Goal: Task Accomplishment & Management: Manage account settings

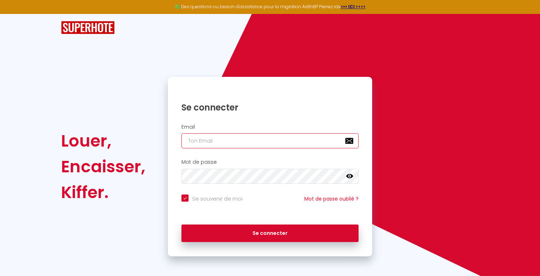
click at [269, 145] on input "email" at bounding box center [269, 140] width 177 height 15
type input "[EMAIL_ADDRESS][DOMAIN_NAME]"
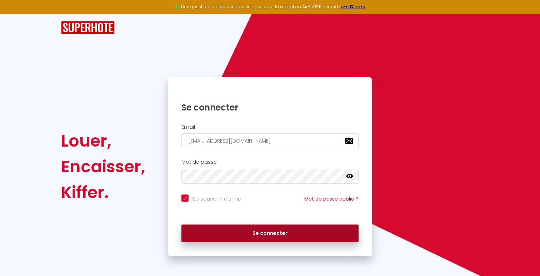
click at [265, 230] on button "Se connecter" at bounding box center [269, 233] width 177 height 18
checkbox input "true"
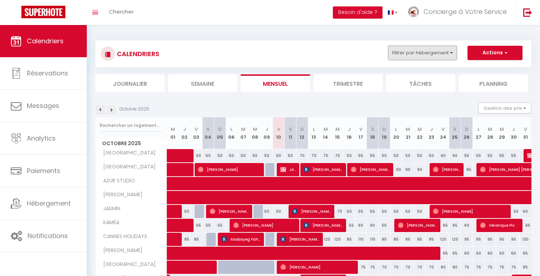
click at [421, 55] on button "Filtrer par hébergement" at bounding box center [422, 53] width 69 height 14
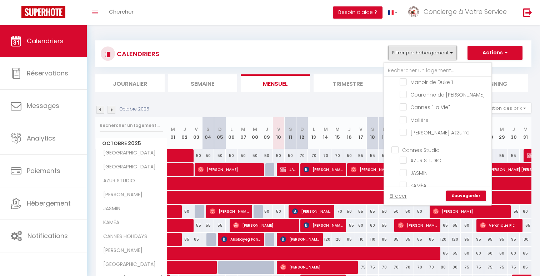
scroll to position [980, 0]
click at [418, 147] on input "Cannes Studio" at bounding box center [444, 150] width 107 height 7
checkbox input "true"
checkbox input "false"
checkbox input "true"
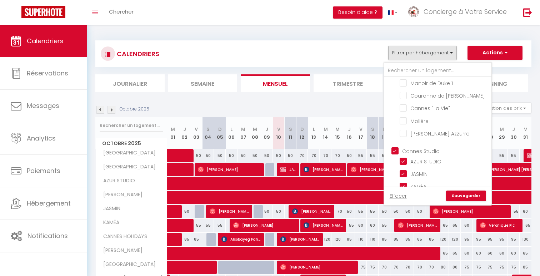
checkbox input "true"
checkbox input "false"
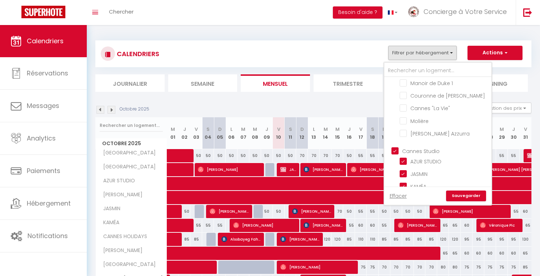
checkbox input "false"
checkbox input "true"
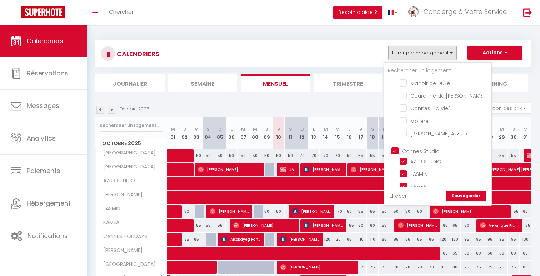
checkbox input "false"
checkbox input "true"
checkbox input "false"
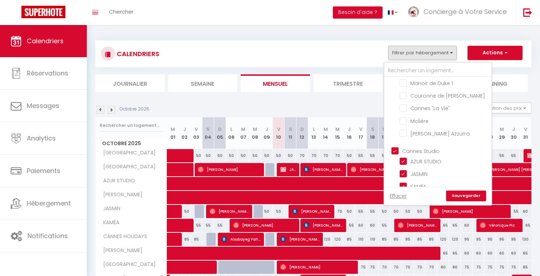
checkbox input "false"
checkbox input "true"
checkbox input "false"
checkbox input "true"
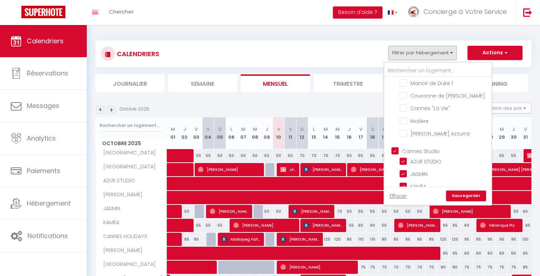
checkbox input "true"
checkbox input "false"
checkbox input "true"
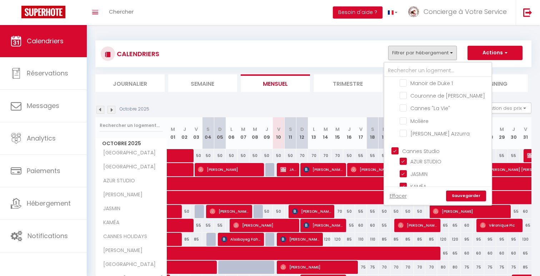
checkbox input "true"
checkbox input "false"
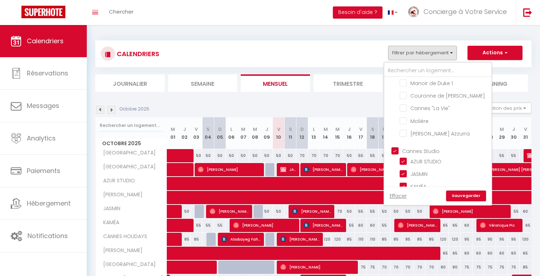
checkbox input "false"
checkbox input "true"
checkbox input "false"
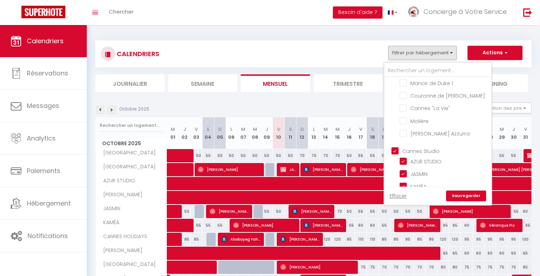
checkbox input "true"
checkbox input "false"
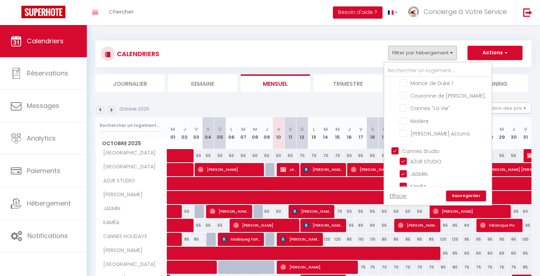
checkbox input "false"
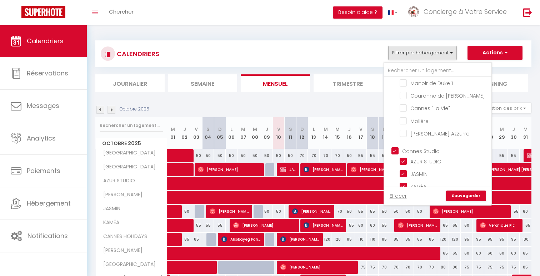
checkbox input "false"
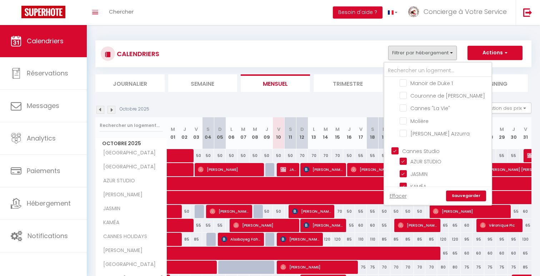
checkbox input "false"
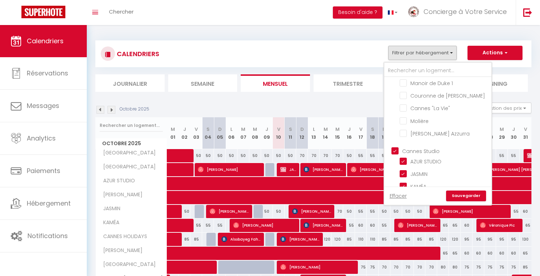
checkbox input "false"
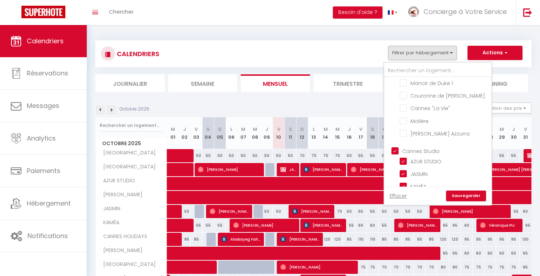
checkbox input "false"
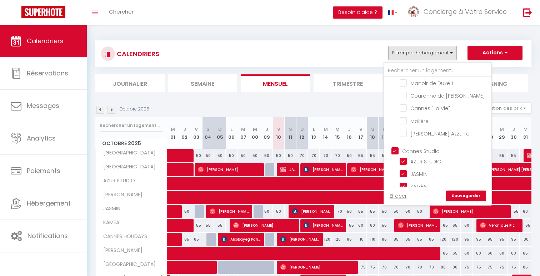
checkbox input "false"
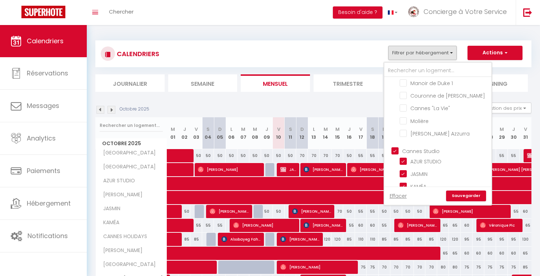
checkbox input "false"
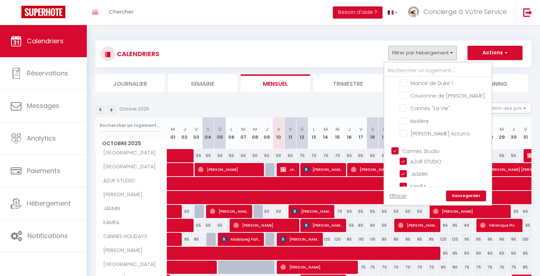
checkbox input "false"
checkbox input "true"
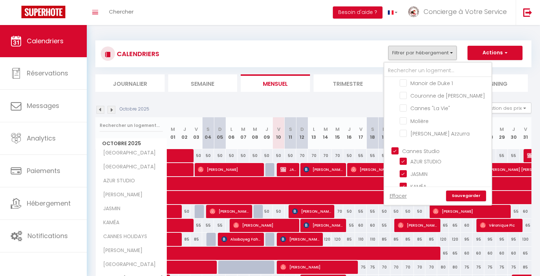
checkbox input "true"
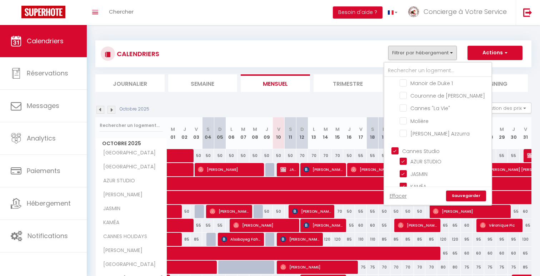
checkbox input "true"
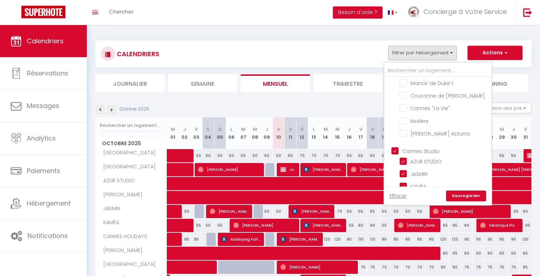
checkbox input "true"
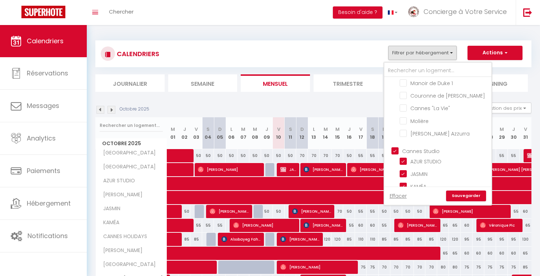
checkbox input "true"
checkbox input "false"
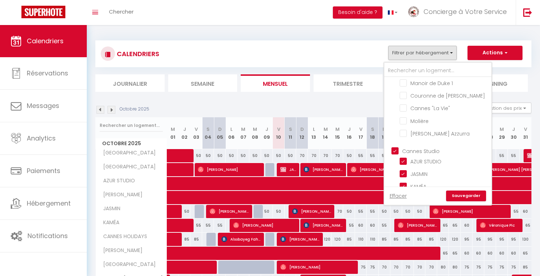
checkbox input "false"
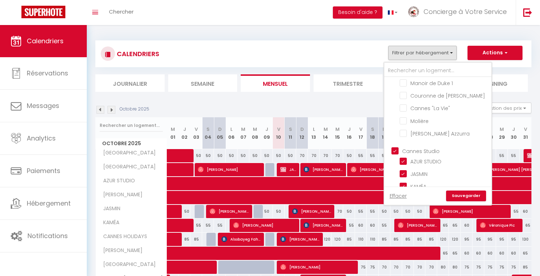
checkbox input "false"
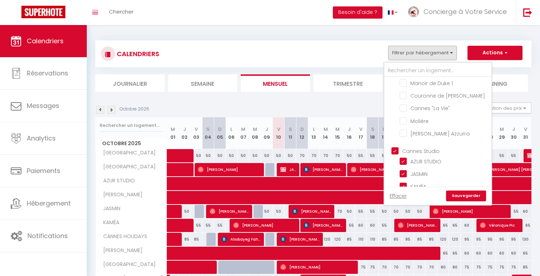
checkbox input "false"
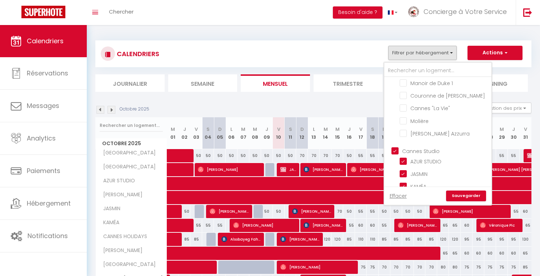
checkbox input "false"
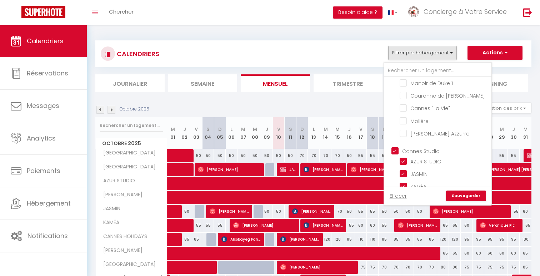
checkbox input "false"
checkbox input "true"
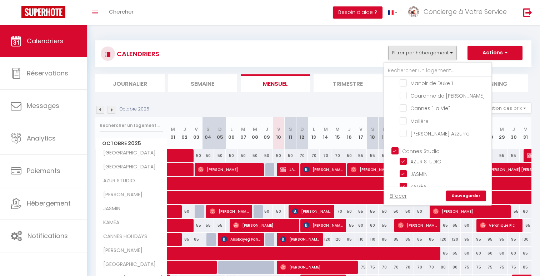
checkbox input "true"
checkbox input "false"
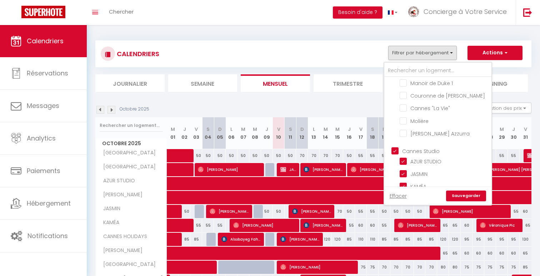
checkbox input "false"
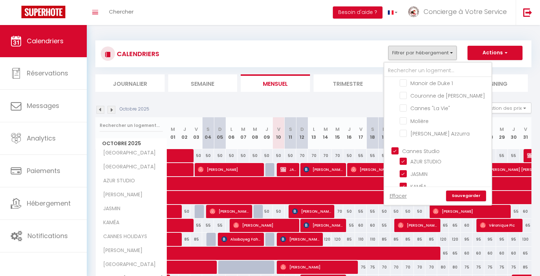
checkbox input "false"
checkbox input "true"
checkbox input "false"
checkbox input "true"
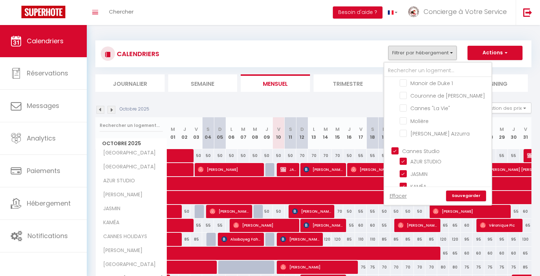
checkbox input "true"
checkbox input "false"
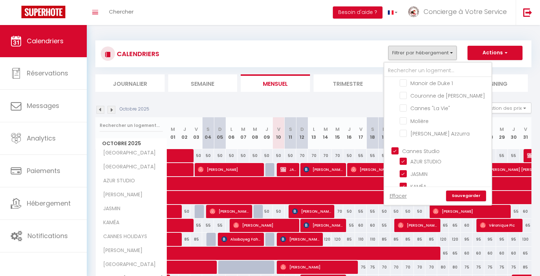
checkbox input "false"
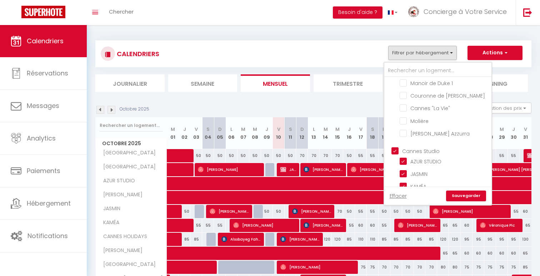
checkbox input "false"
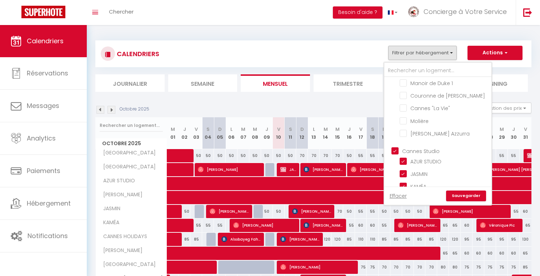
checkbox input "false"
checkbox input "true"
checkbox input "false"
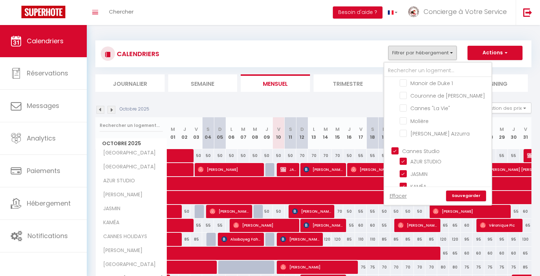
checkbox input "false"
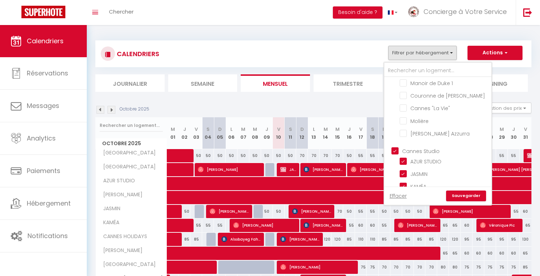
checkbox input "false"
checkbox input "true"
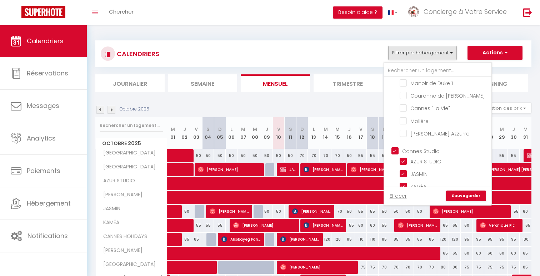
checkbox input "true"
checkbox input "false"
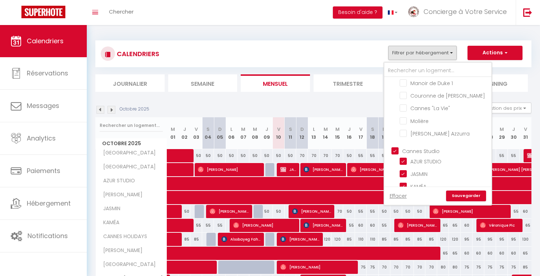
checkbox input "false"
checkbox input "true"
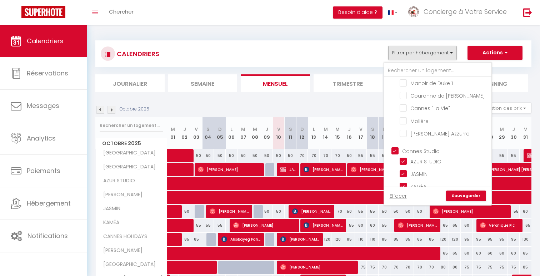
checkbox input "false"
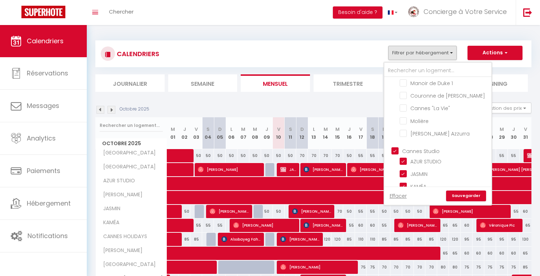
checkbox input "false"
checkbox input "true"
checkbox input "false"
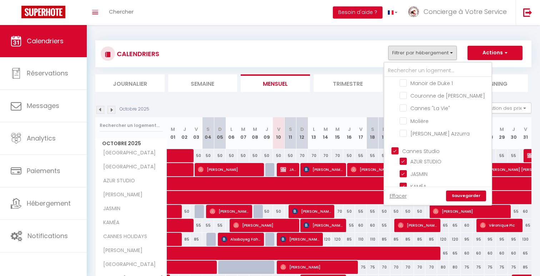
checkbox input "false"
checkbox input "true"
checkbox input "false"
checkbox input "true"
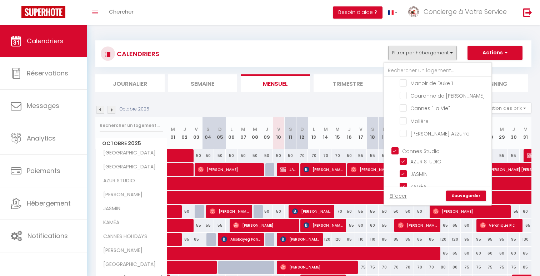
click at [468, 191] on link "Sauvegarder" at bounding box center [466, 195] width 40 height 11
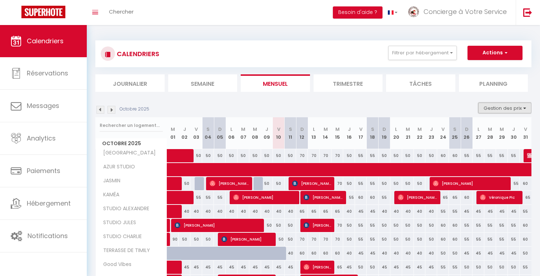
click at [496, 109] on button "Gestion des prix" at bounding box center [504, 108] width 53 height 11
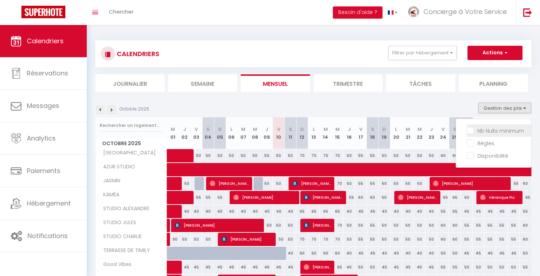
click at [491, 129] on input "Nb Nuits minimum" at bounding box center [499, 129] width 64 height 7
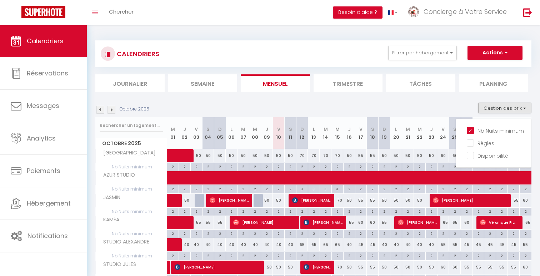
click at [403, 116] on div "Octobre 2025 Gestion des prix Nb Nuits minimum Règles Disponibilité" at bounding box center [313, 110] width 436 height 15
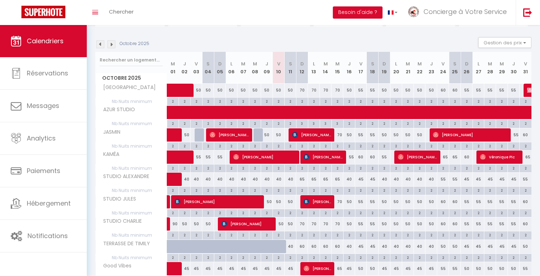
scroll to position [0, 0]
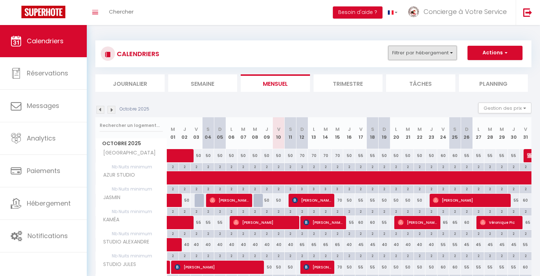
click at [438, 48] on button "Filtrer par hébergement" at bounding box center [422, 53] width 69 height 14
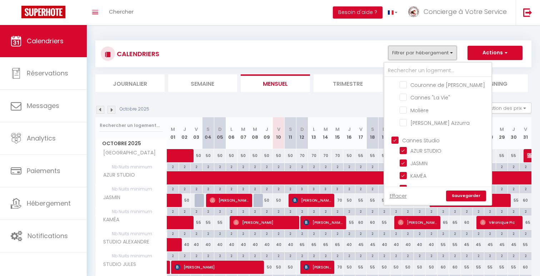
scroll to position [997, 0]
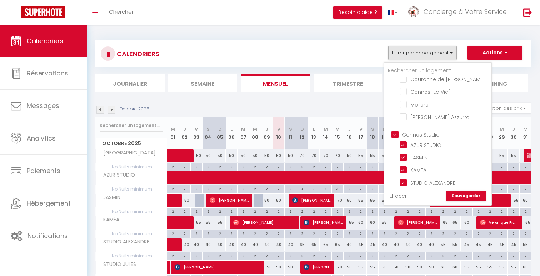
click at [433, 130] on input "Cannes Studio" at bounding box center [444, 133] width 107 height 7
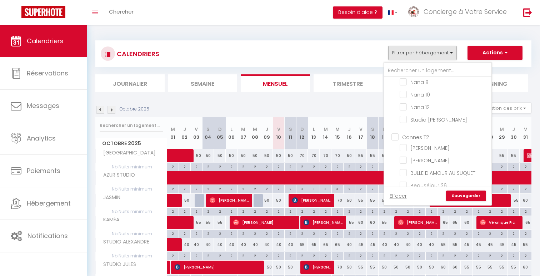
scroll to position [1248, 0]
click at [428, 133] on input "Cannes T2" at bounding box center [444, 136] width 107 height 7
click at [457, 195] on link "Sauvegarder" at bounding box center [466, 195] width 40 height 11
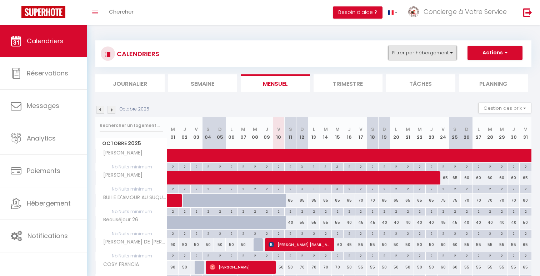
click at [444, 54] on button "Filtrer par hébergement" at bounding box center [422, 53] width 69 height 14
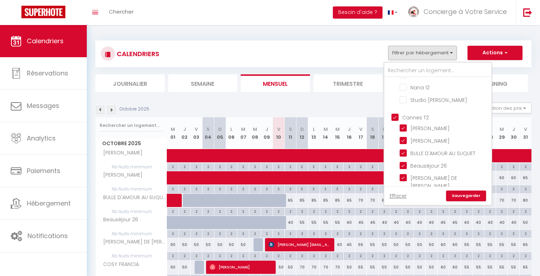
click at [421, 113] on input "Cannes T2" at bounding box center [444, 116] width 107 height 7
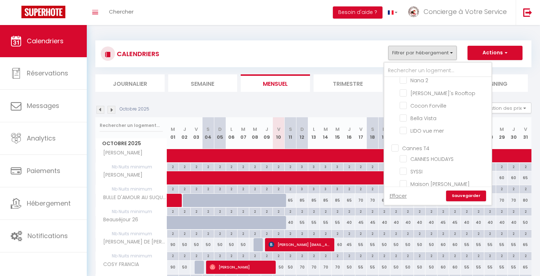
scroll to position [1547, 0]
click at [416, 145] on input "Cannes T4" at bounding box center [444, 148] width 107 height 7
click at [464, 198] on link "Sauvegarder" at bounding box center [466, 195] width 40 height 11
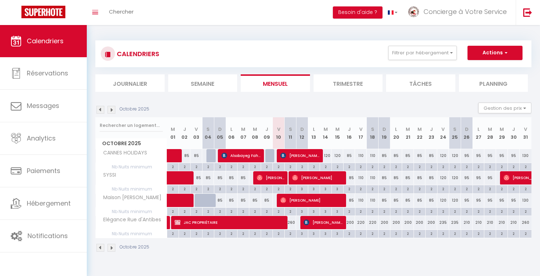
scroll to position [25, 0]
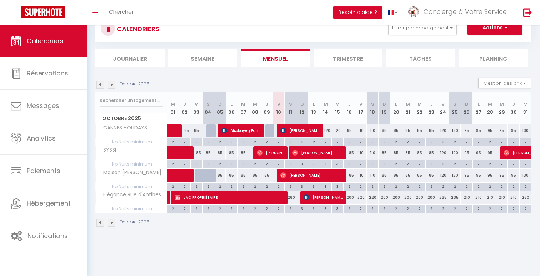
click at [110, 84] on img at bounding box center [112, 85] width 8 height 8
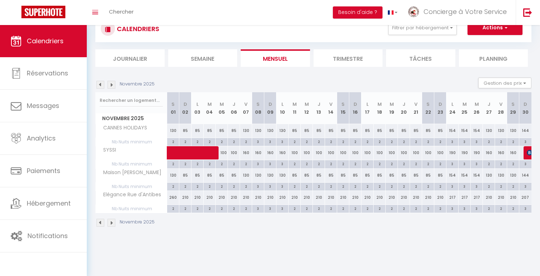
click at [110, 84] on img at bounding box center [112, 85] width 8 height 8
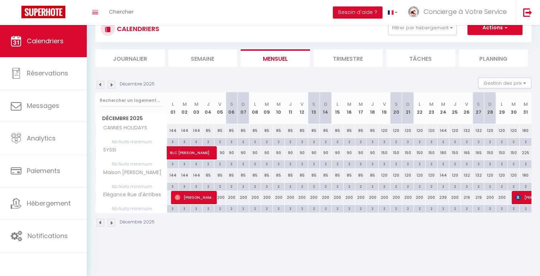
click at [103, 83] on img at bounding box center [100, 85] width 8 height 8
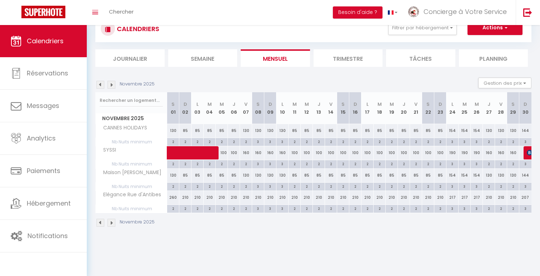
click at [103, 83] on img at bounding box center [100, 85] width 8 height 8
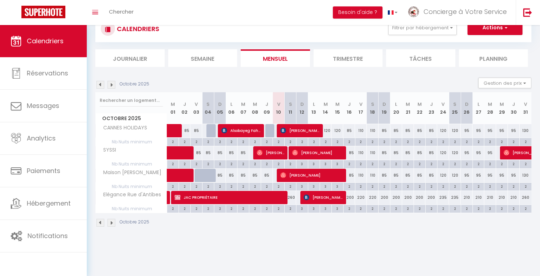
click at [248, 79] on div "Octobre 2025 Gestion des prix Nb Nuits minimum Règles Disponibilité" at bounding box center [313, 85] width 436 height 15
click at [526, 15] on img at bounding box center [527, 12] width 9 height 9
